Goal: Information Seeking & Learning: Find specific fact

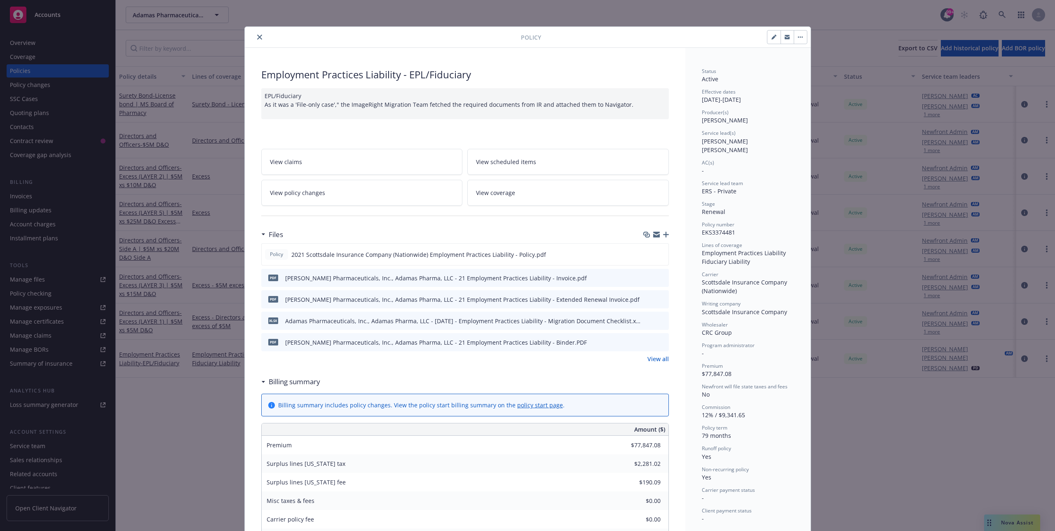
click at [261, 40] on button "close" at bounding box center [260, 37] width 10 height 10
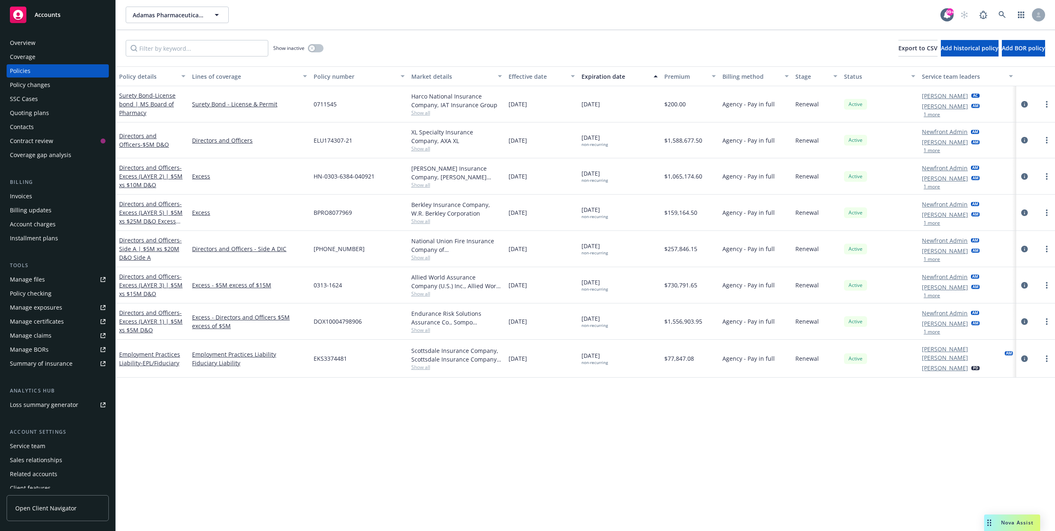
click at [230, 389] on div "Policy details Lines of coverage Policy number Market details Effective date Ex…" at bounding box center [585, 298] width 939 height 464
click at [220, 7] on button "Adamas Pharmaceuticals, Inc., Adamas Pharma, LLC" at bounding box center [177, 15] width 103 height 16
click at [276, 16] on div "FRESH START TRANSPORTATION CORP Type Commercial [PERSON_NAME] Consulting Type C…" at bounding box center [533, 15] width 815 height 16
click at [211, 18] on button "Adamas Pharmaceuticals, Inc., Adamas Pharma, LLC" at bounding box center [177, 15] width 103 height 16
type input "adamas"
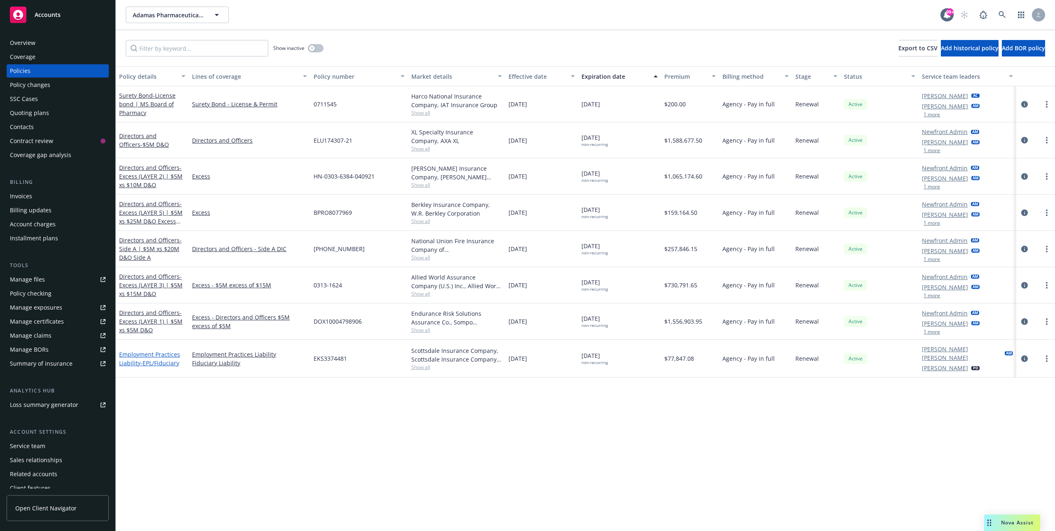
click at [155, 354] on link "Employment Practices Liability - EPL/Fiduciary" at bounding box center [149, 358] width 61 height 16
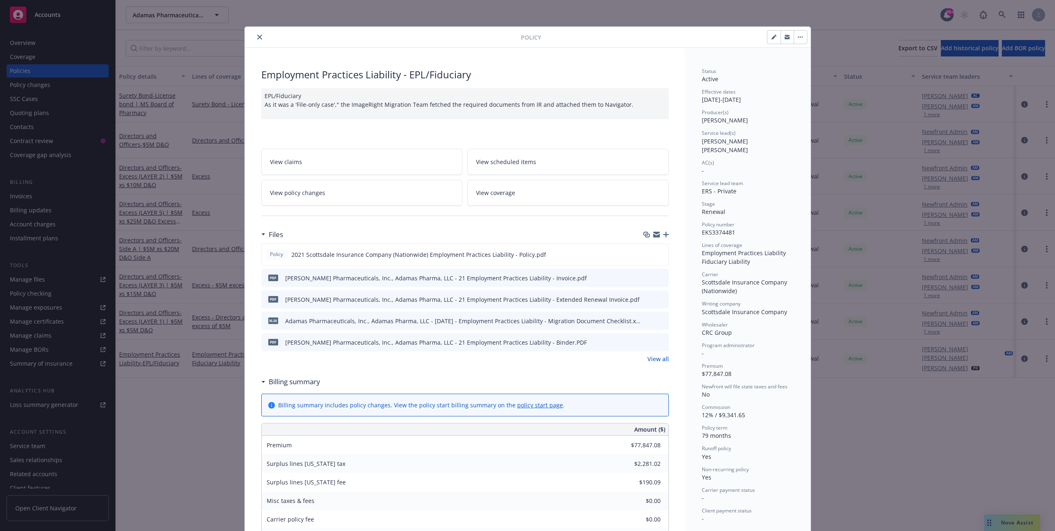
scroll to position [25, 0]
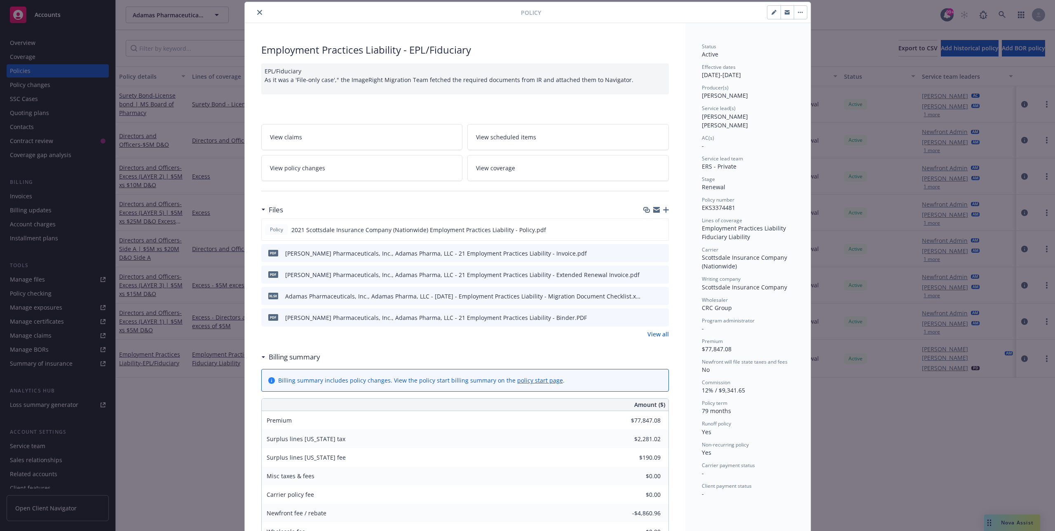
click at [290, 50] on div "Employment Practices Liability - EPL/Fiduciary" at bounding box center [465, 50] width 408 height 14
drag, startPoint x: 290, startPoint y: 50, endPoint x: 447, endPoint y: 50, distance: 157.0
click at [447, 50] on div "Employment Practices Liability - EPL/Fiduciary" at bounding box center [465, 50] width 408 height 14
copy div "Employment Practices Liability - EPL/Fiduciary"
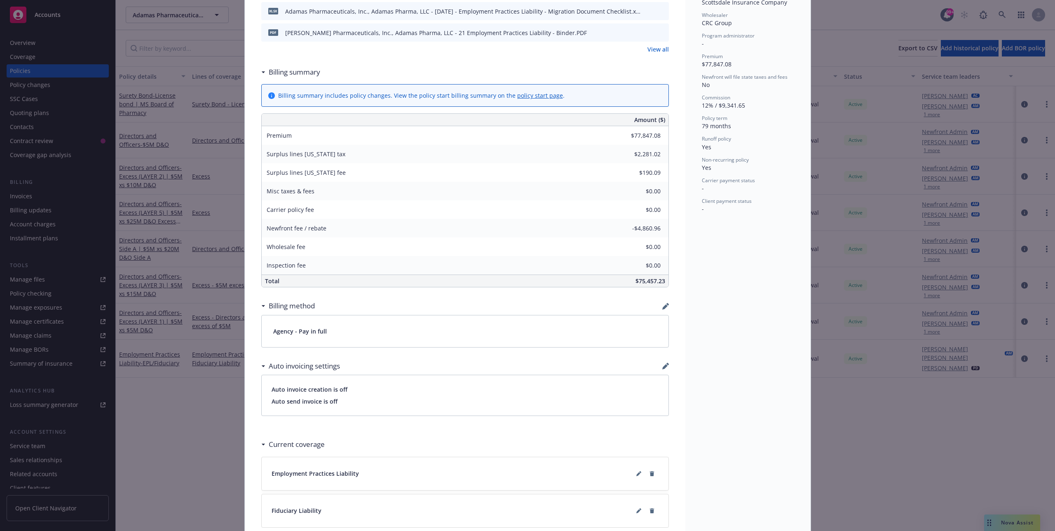
scroll to position [450, 0]
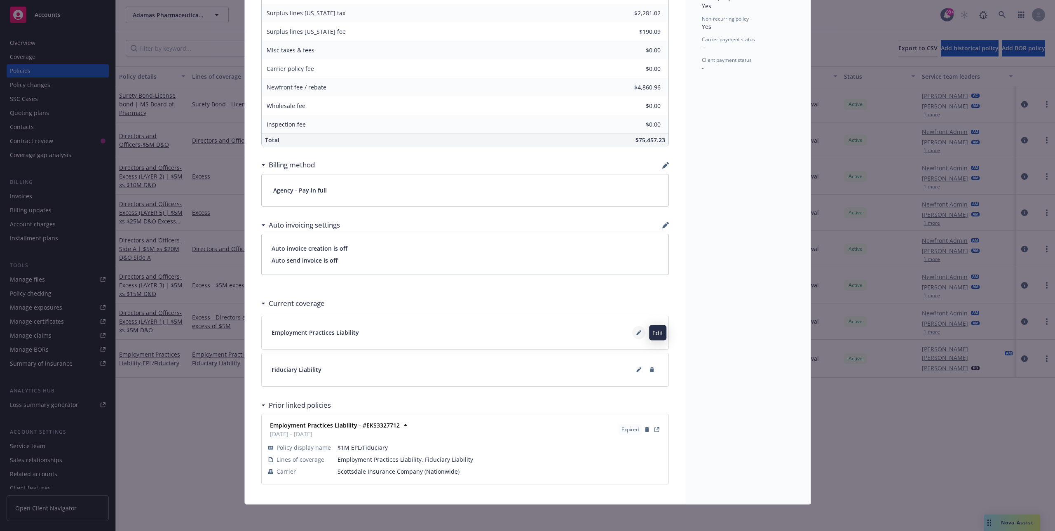
click at [637, 332] on icon at bounding box center [638, 332] width 5 height 5
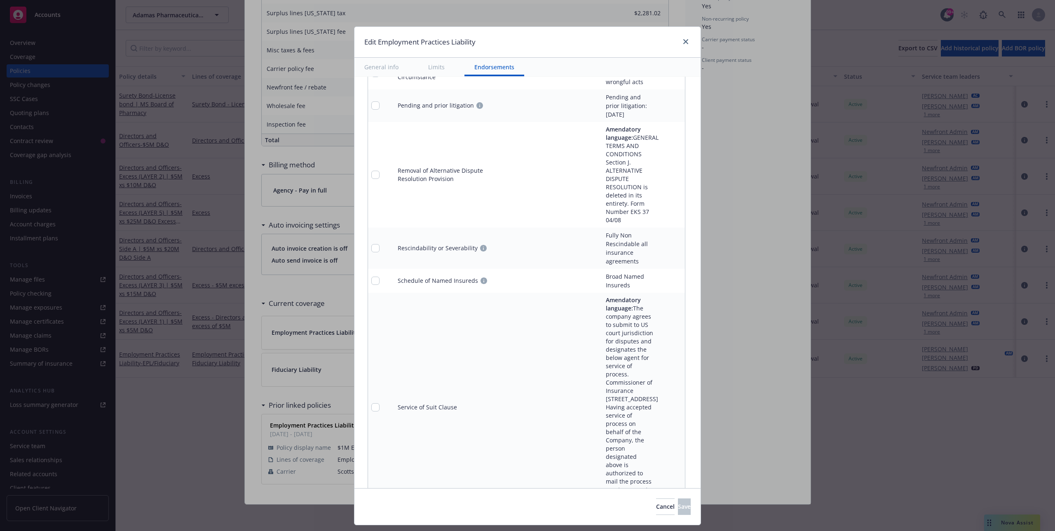
scroll to position [4701, 0]
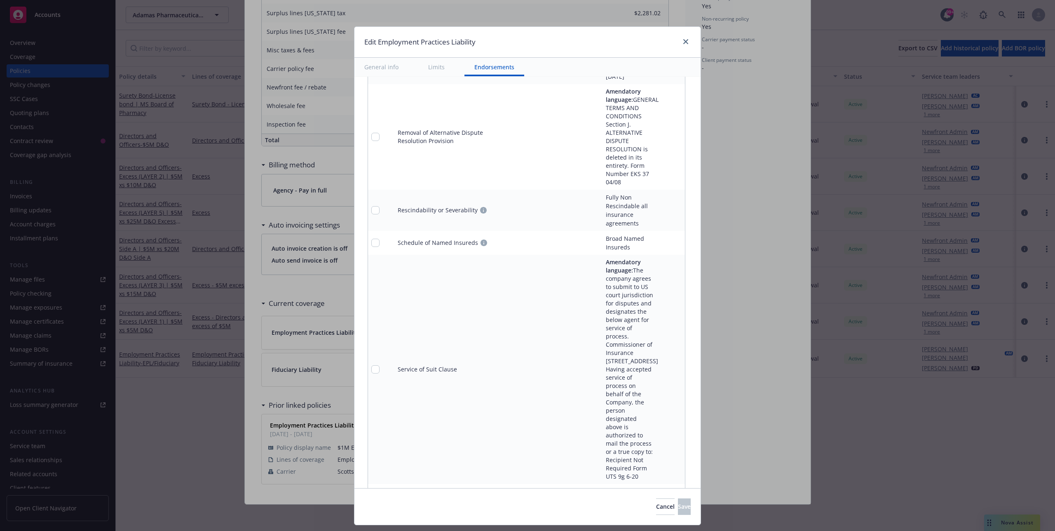
type textarea "x"
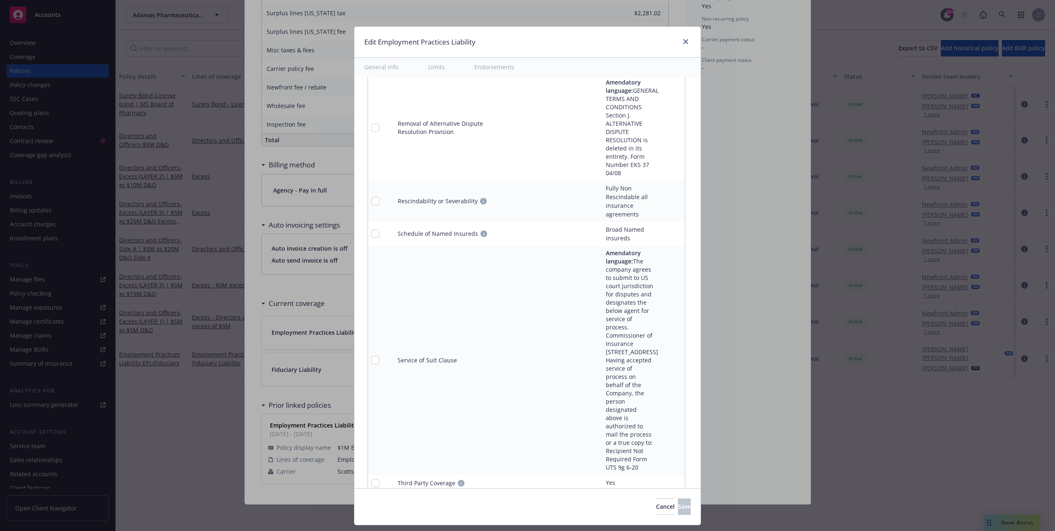
click at [297, 247] on div "Edit Employment Practices Liability General info Limits Endorsements Display na…" at bounding box center [527, 265] width 1055 height 531
